Goal: Task Accomplishment & Management: Use online tool/utility

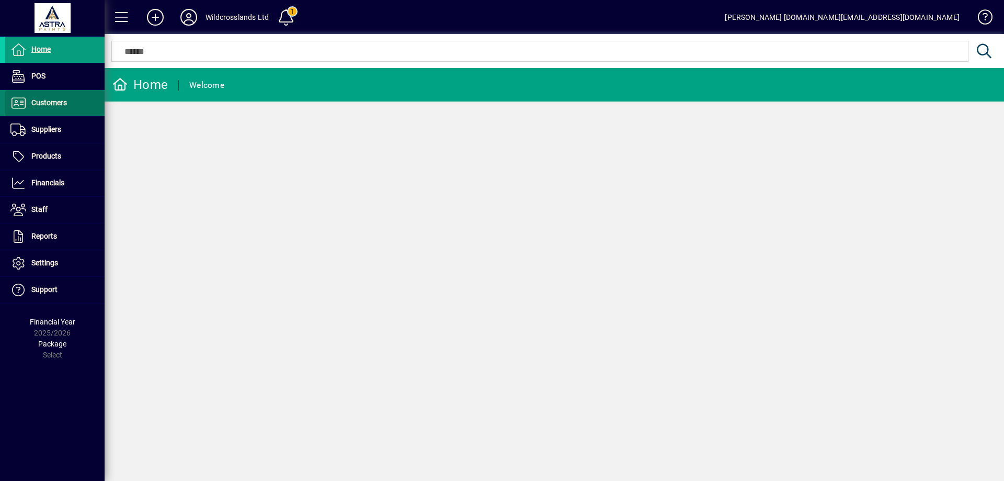
click at [52, 95] on span at bounding box center [54, 102] width 99 height 25
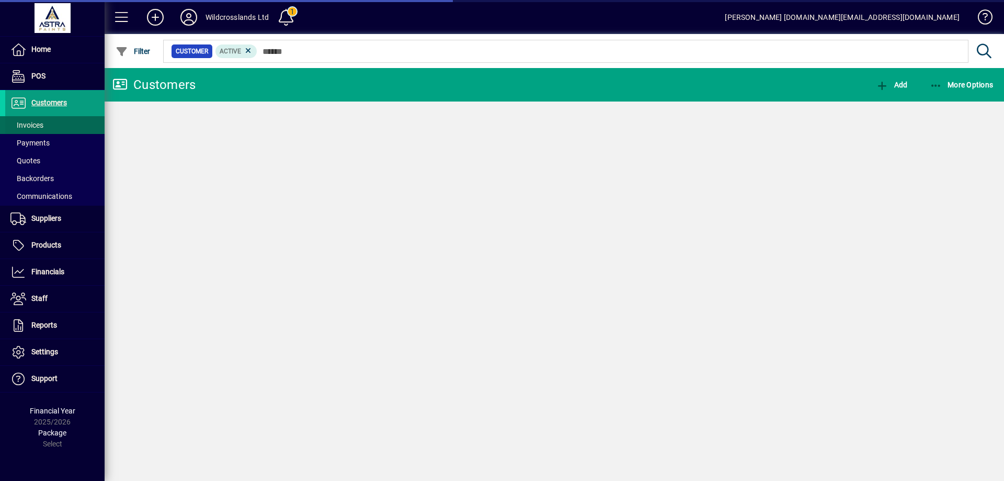
click at [31, 127] on span "Invoices" at bounding box center [26, 125] width 33 height 8
click at [29, 120] on span "Invoices" at bounding box center [24, 125] width 38 height 11
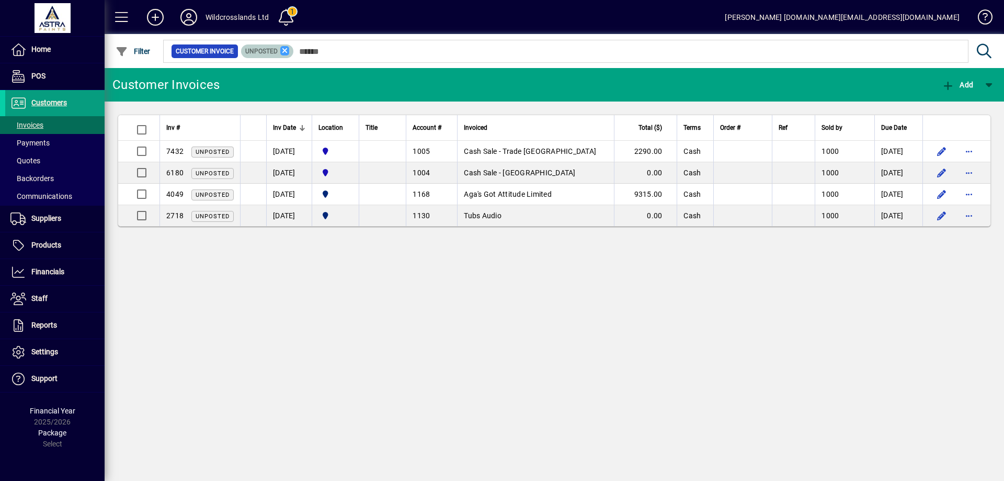
click at [286, 52] on icon at bounding box center [284, 50] width 9 height 9
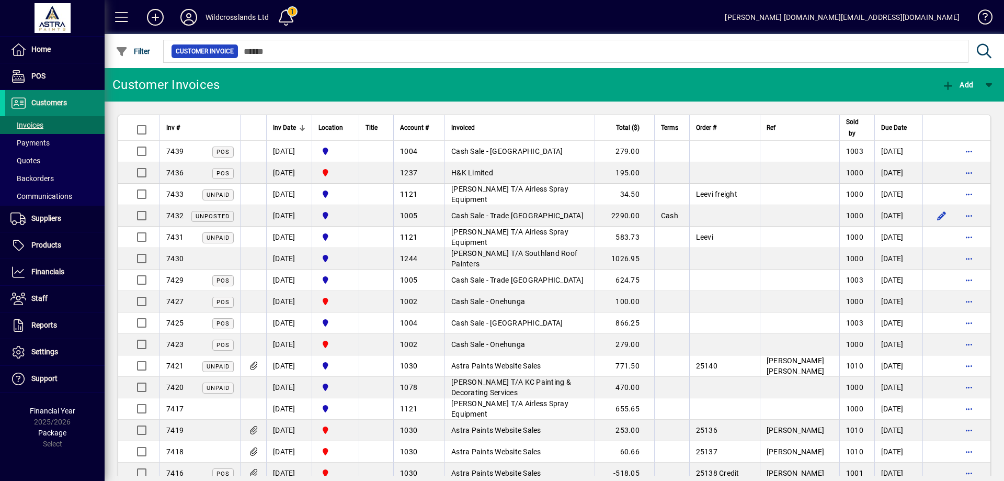
click at [46, 95] on span at bounding box center [54, 102] width 99 height 25
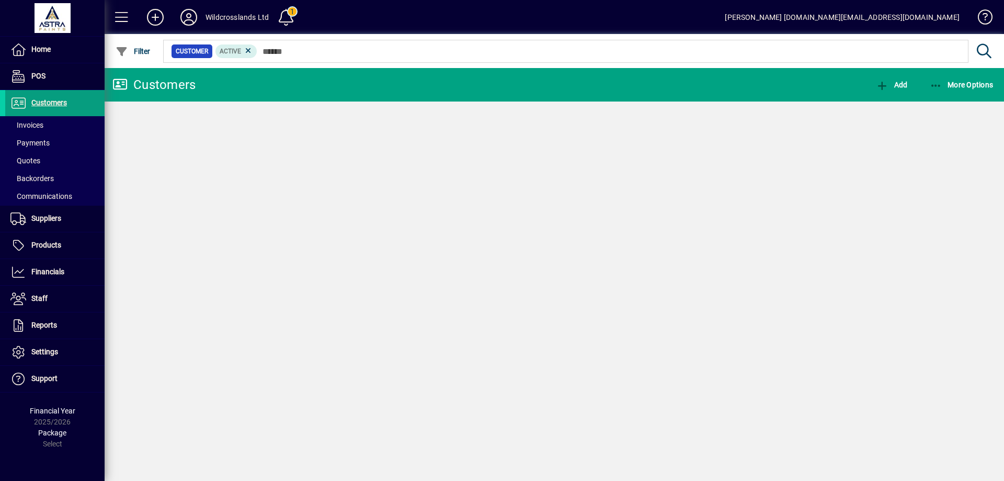
click at [962, 86] on span "More Options" at bounding box center [962, 85] width 64 height 8
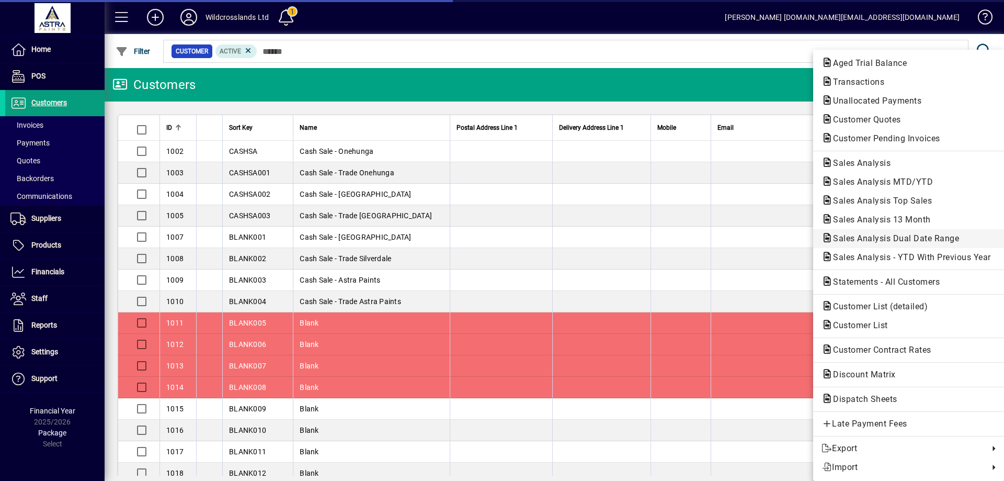
click at [870, 236] on span "Sales Analysis Dual Date Range" at bounding box center [893, 238] width 143 height 10
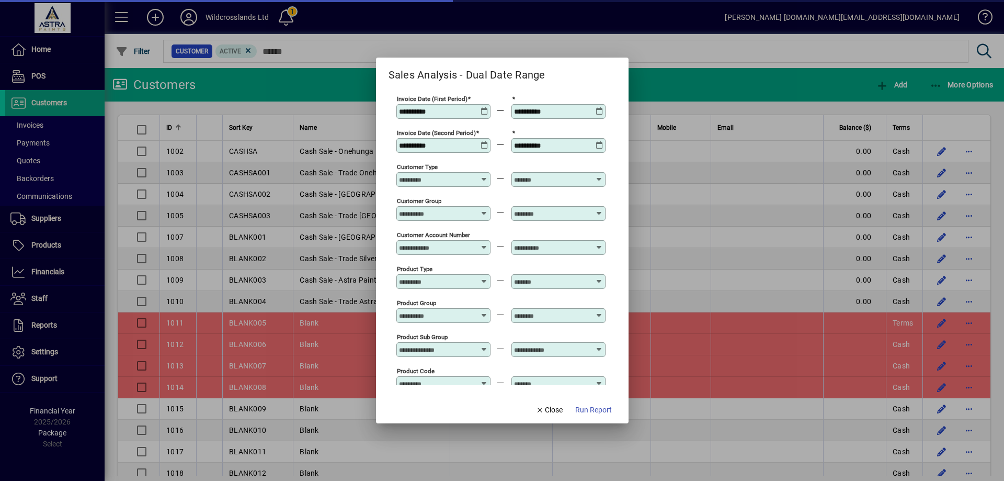
click at [594, 406] on span "Run Report" at bounding box center [593, 409] width 37 height 11
type input "**********"
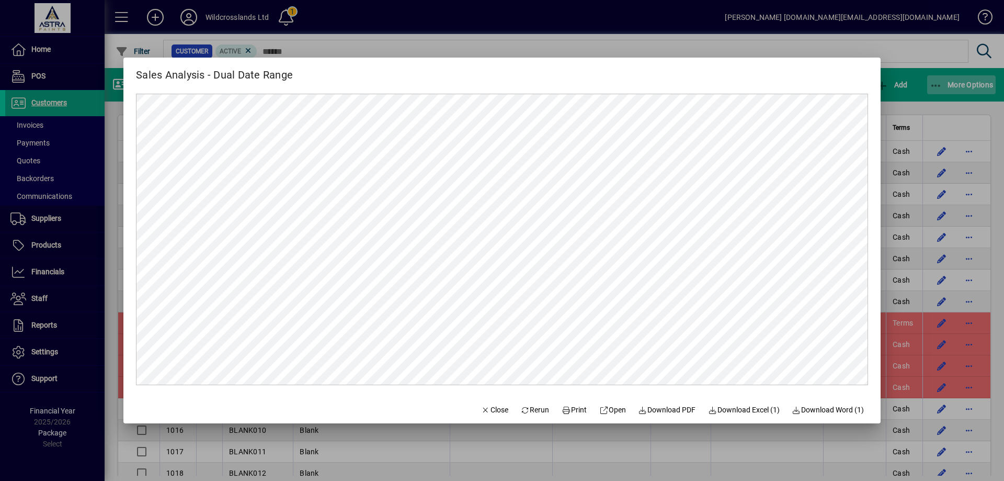
click at [980, 80] on div at bounding box center [502, 240] width 1004 height 481
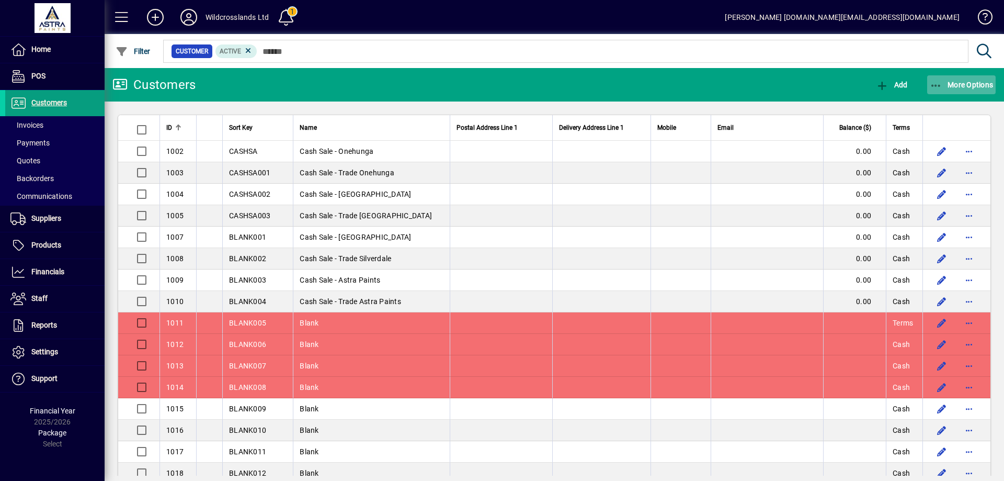
click at [974, 84] on span "More Options" at bounding box center [962, 85] width 64 height 8
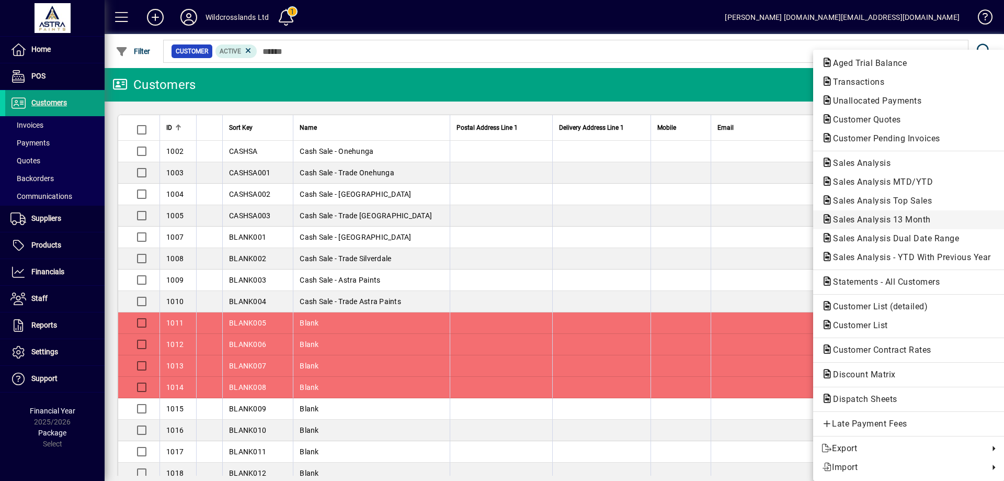
click at [904, 216] on span "Sales Analysis 13 Month" at bounding box center [879, 219] width 115 height 10
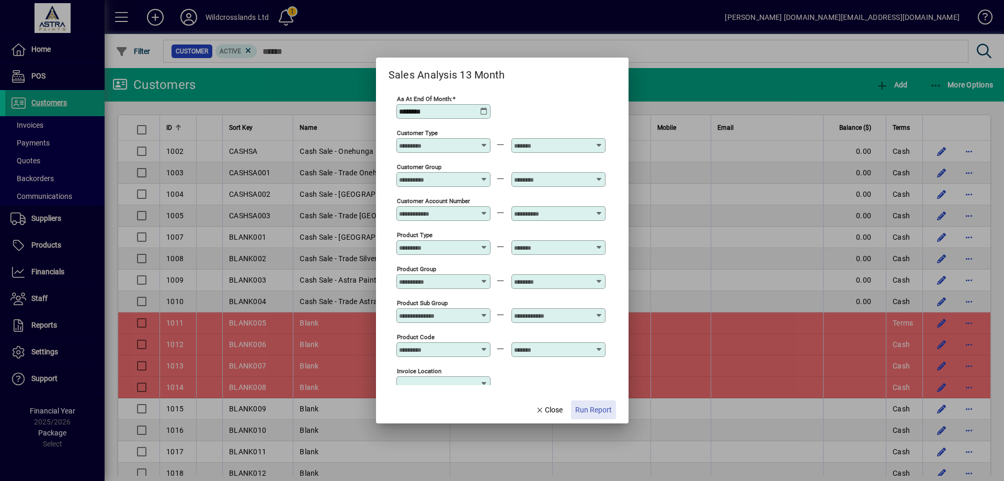
click at [595, 408] on span "Run Report" at bounding box center [593, 409] width 37 height 11
